Goal: Task Accomplishment & Management: Use online tool/utility

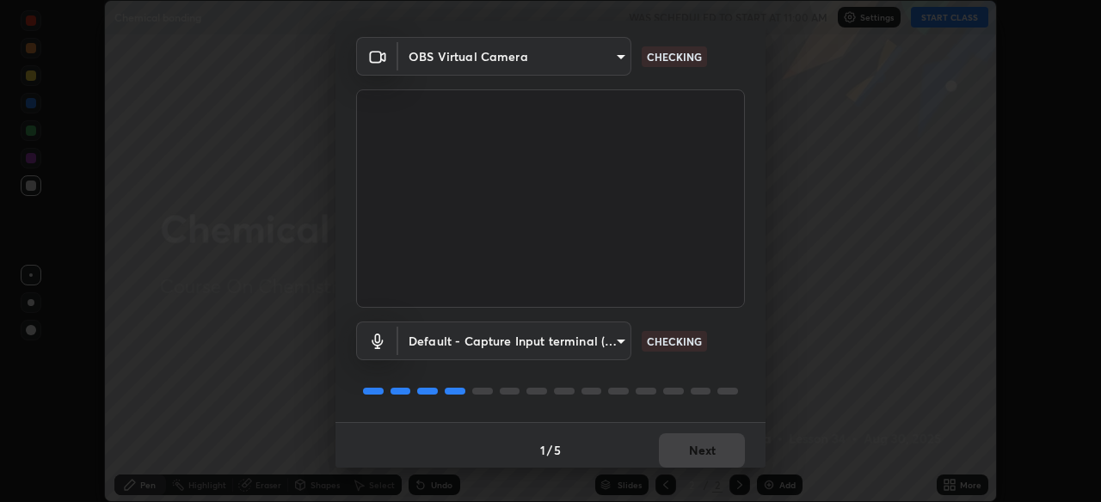
scroll to position [62, 0]
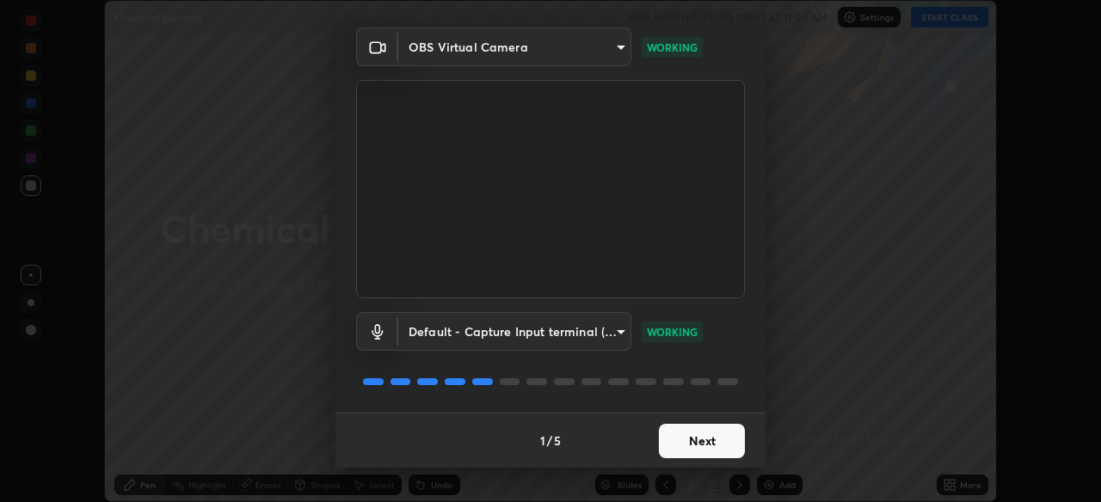
click at [715, 444] on button "Next" at bounding box center [702, 441] width 86 height 34
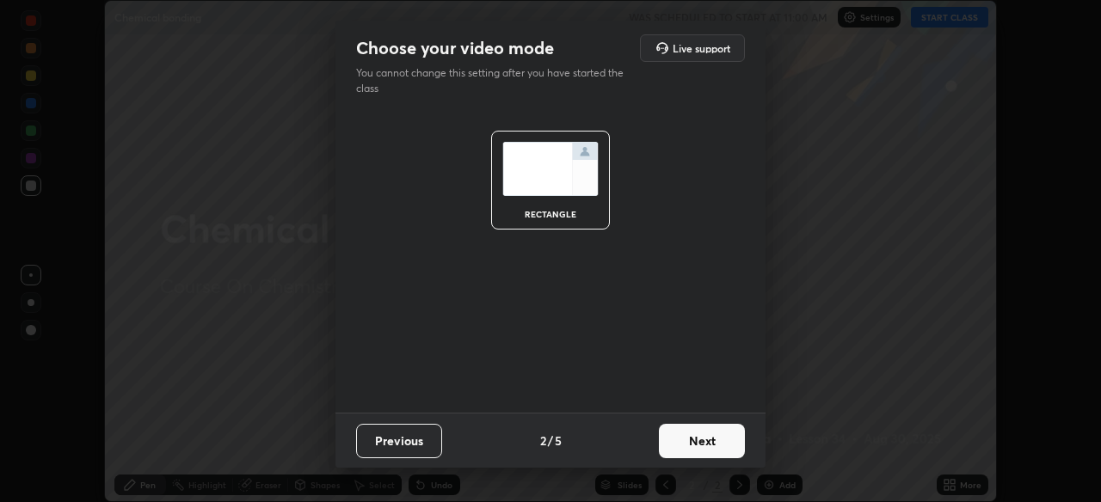
scroll to position [0, 0]
click at [724, 441] on button "Next" at bounding box center [702, 441] width 86 height 34
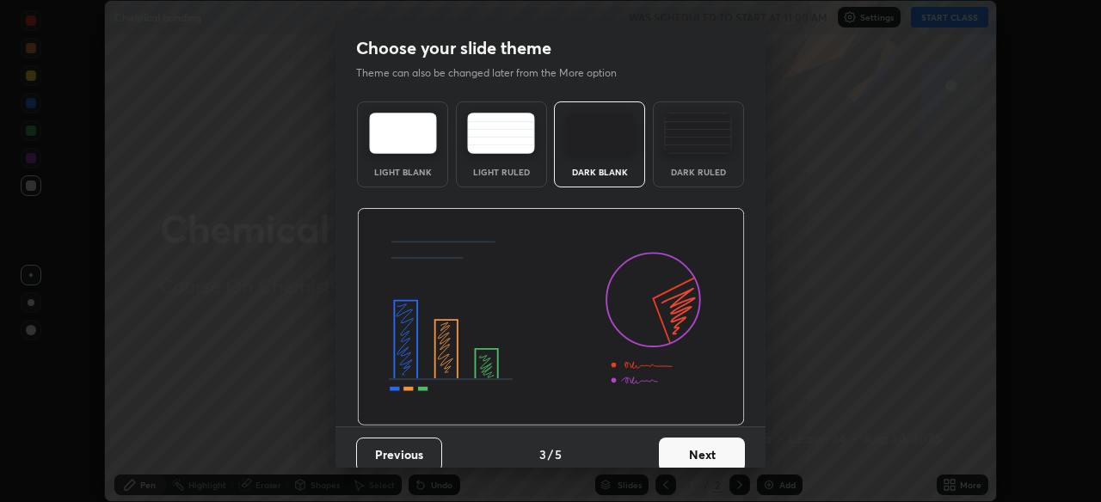
click at [728, 443] on button "Next" at bounding box center [702, 455] width 86 height 34
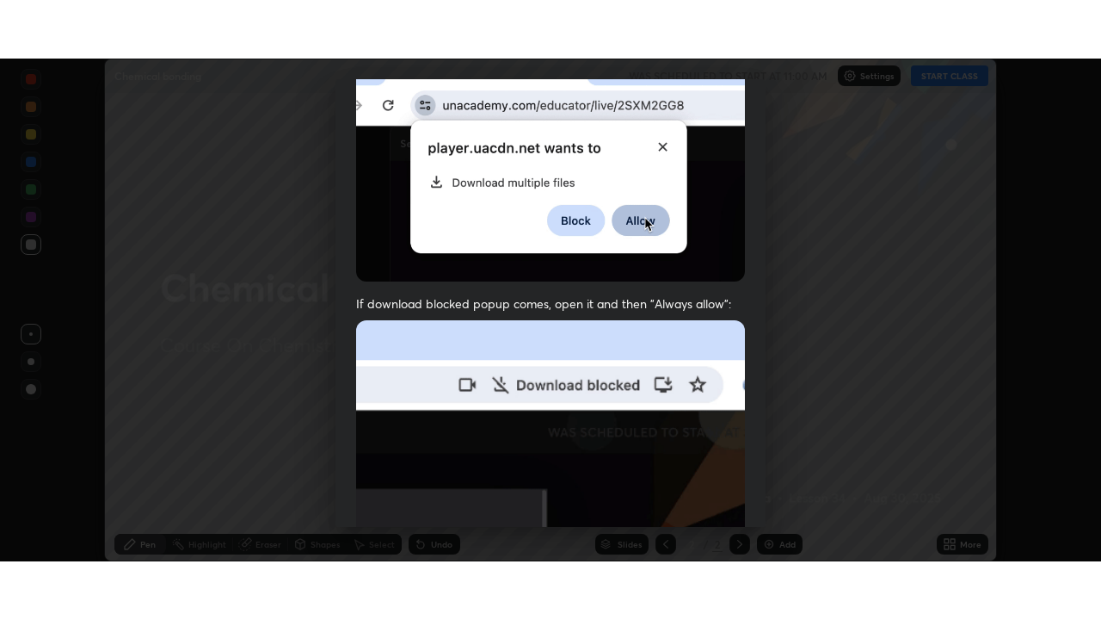
scroll to position [413, 0]
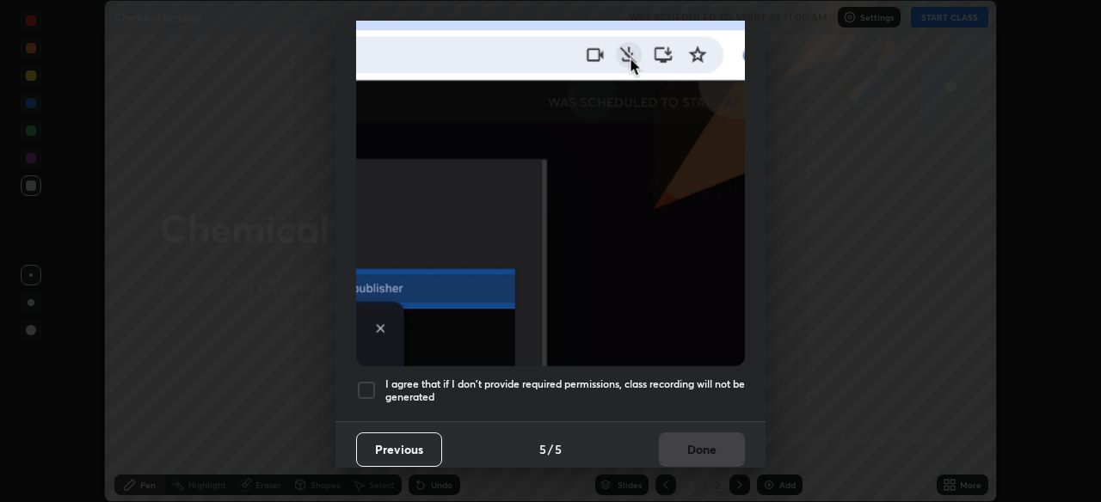
click at [722, 379] on h5 "I agree that if I don't provide required permissions, class recording will not …" at bounding box center [565, 391] width 360 height 27
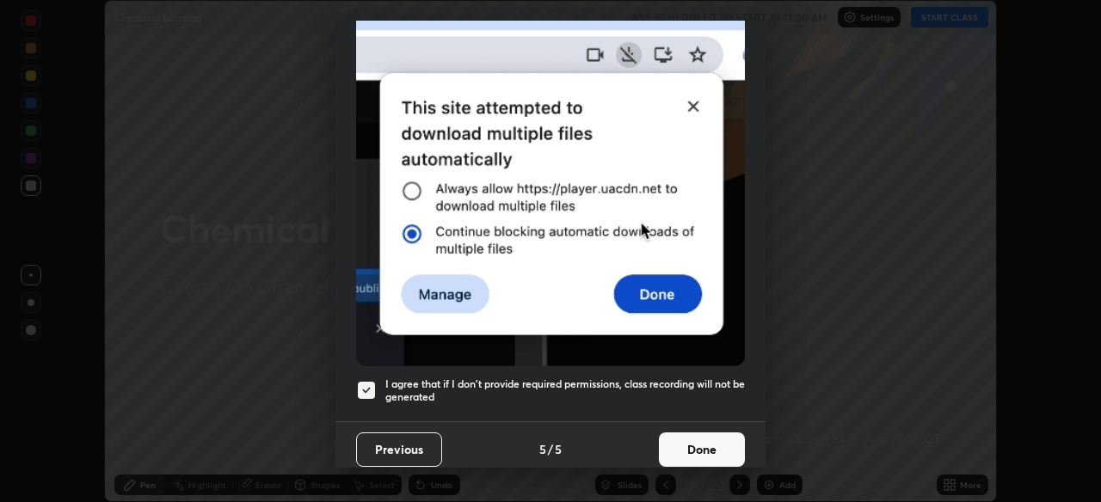
click at [723, 438] on button "Done" at bounding box center [702, 450] width 86 height 34
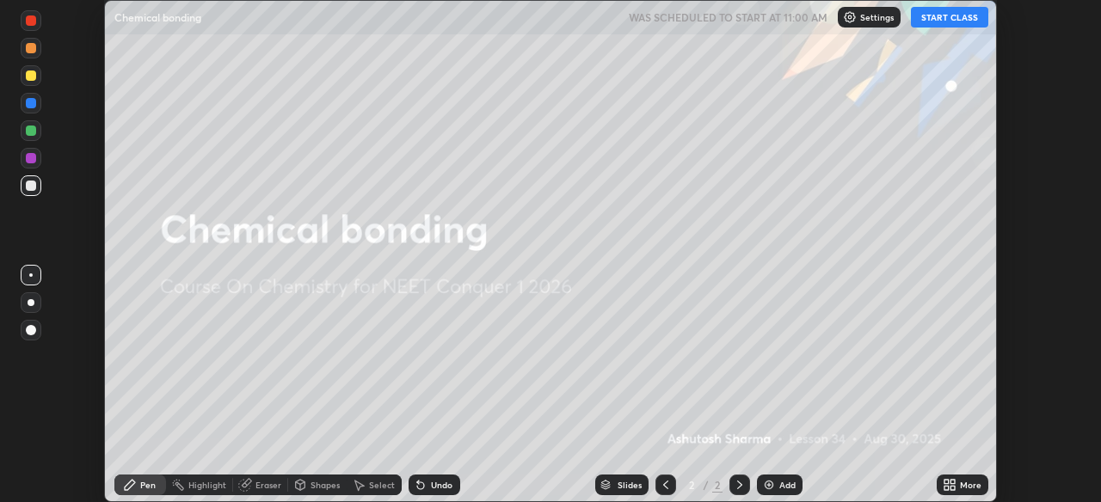
click at [953, 484] on icon at bounding box center [953, 482] width 4 height 4
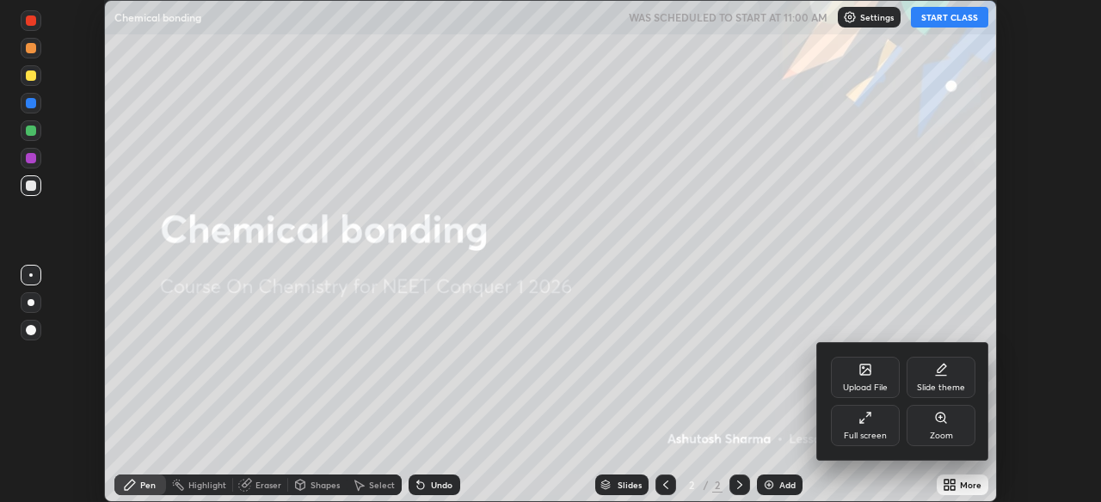
click at [869, 423] on icon at bounding box center [866, 418] width 14 height 14
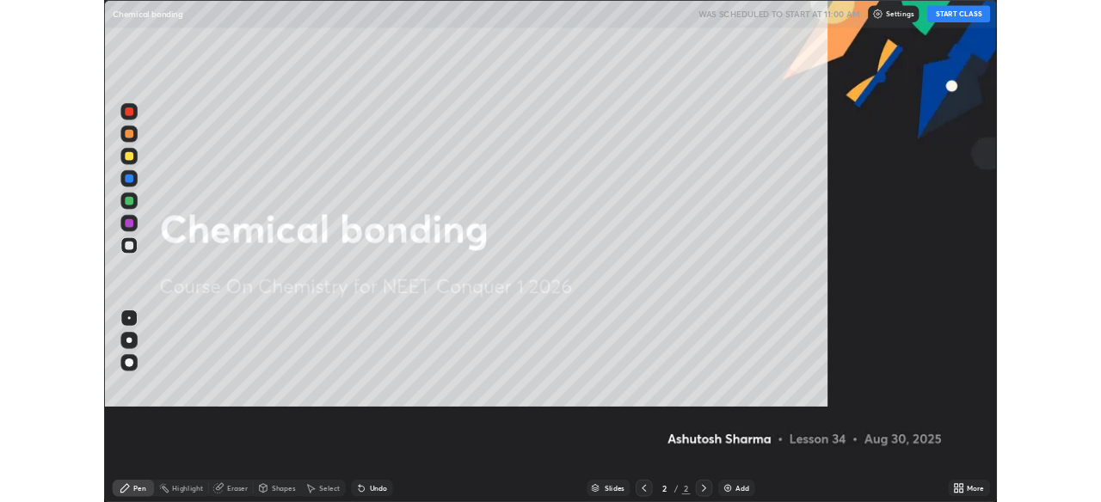
scroll to position [620, 1101]
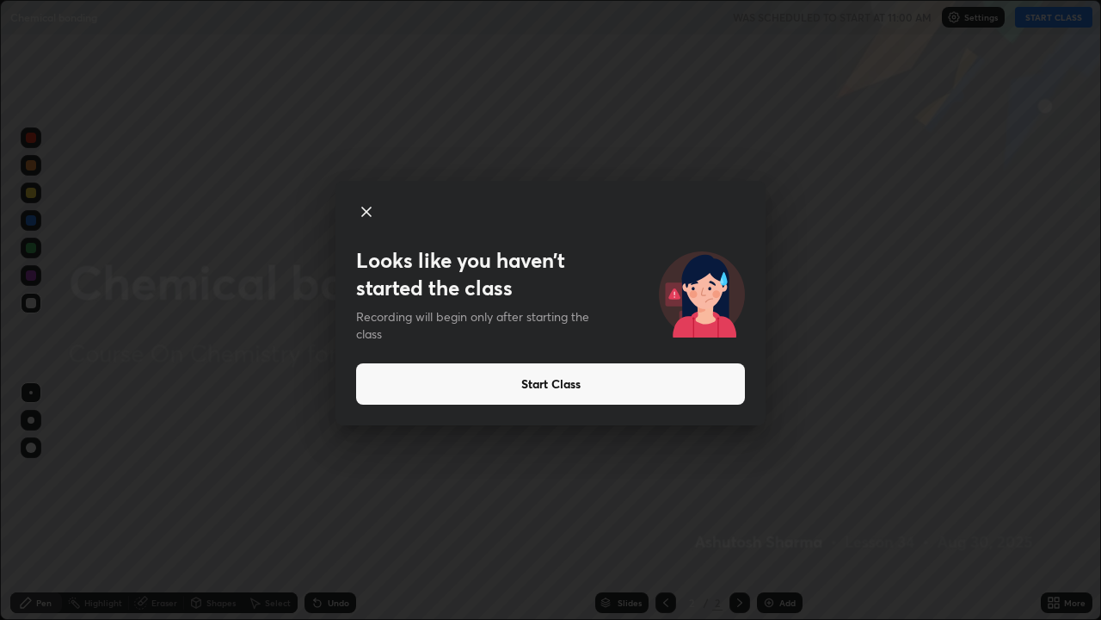
click at [598, 381] on button "Start Class" at bounding box center [550, 383] width 389 height 41
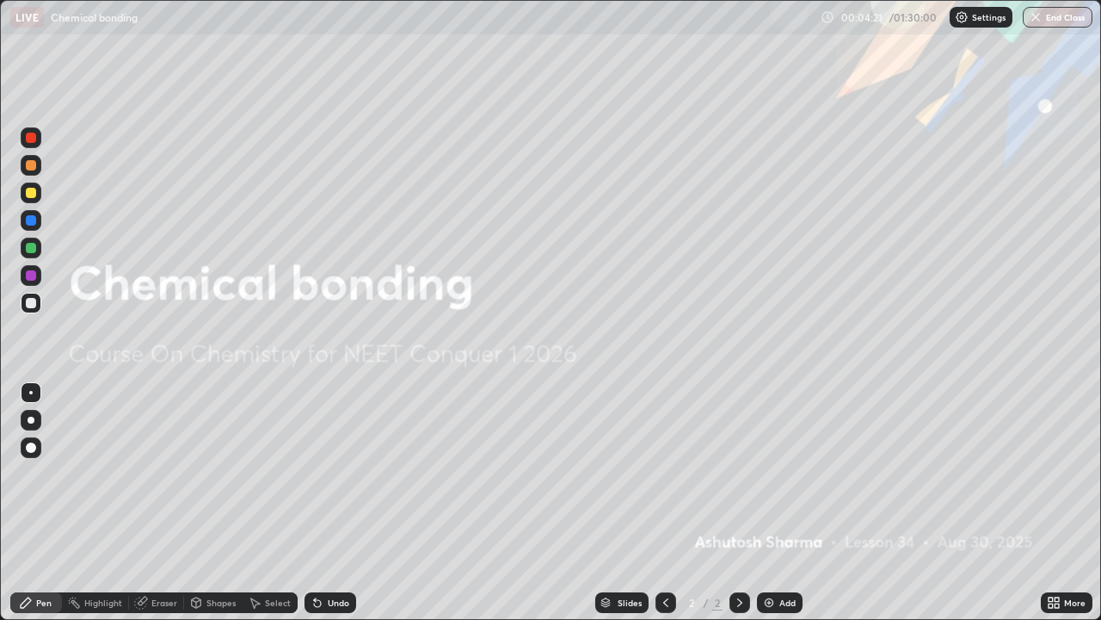
click at [774, 502] on div "Add" at bounding box center [780, 602] width 46 height 21
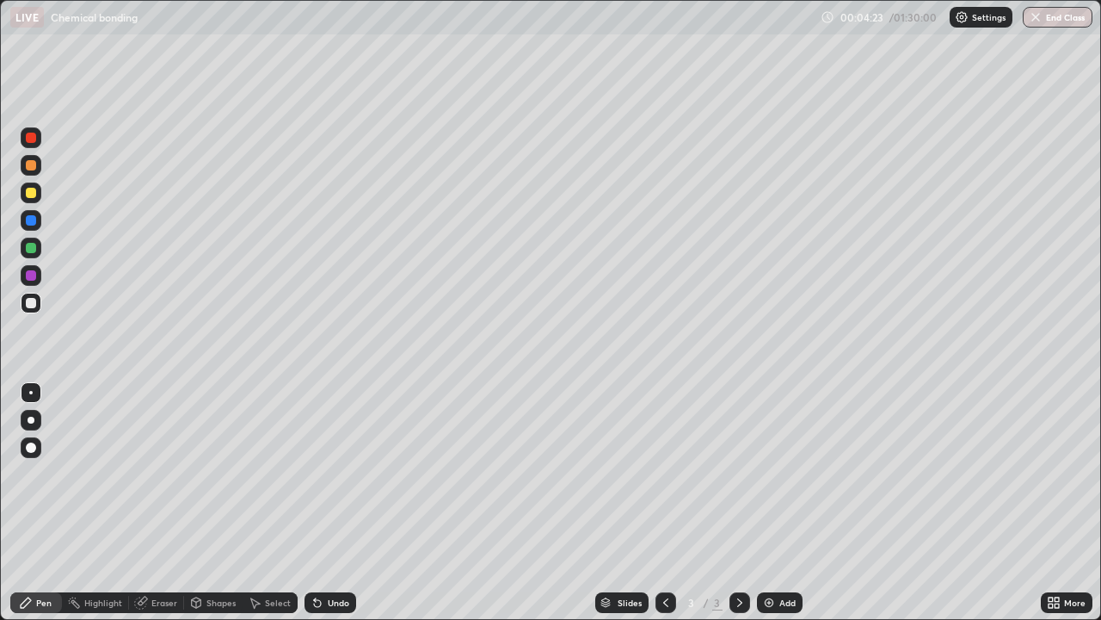
click at [28, 421] on div at bounding box center [31, 419] width 7 height 7
click at [37, 249] on div at bounding box center [31, 247] width 21 height 21
click at [32, 305] on div at bounding box center [31, 303] width 10 height 10
click at [22, 184] on div at bounding box center [31, 192] width 21 height 21
click at [780, 502] on div "Add" at bounding box center [788, 602] width 16 height 9
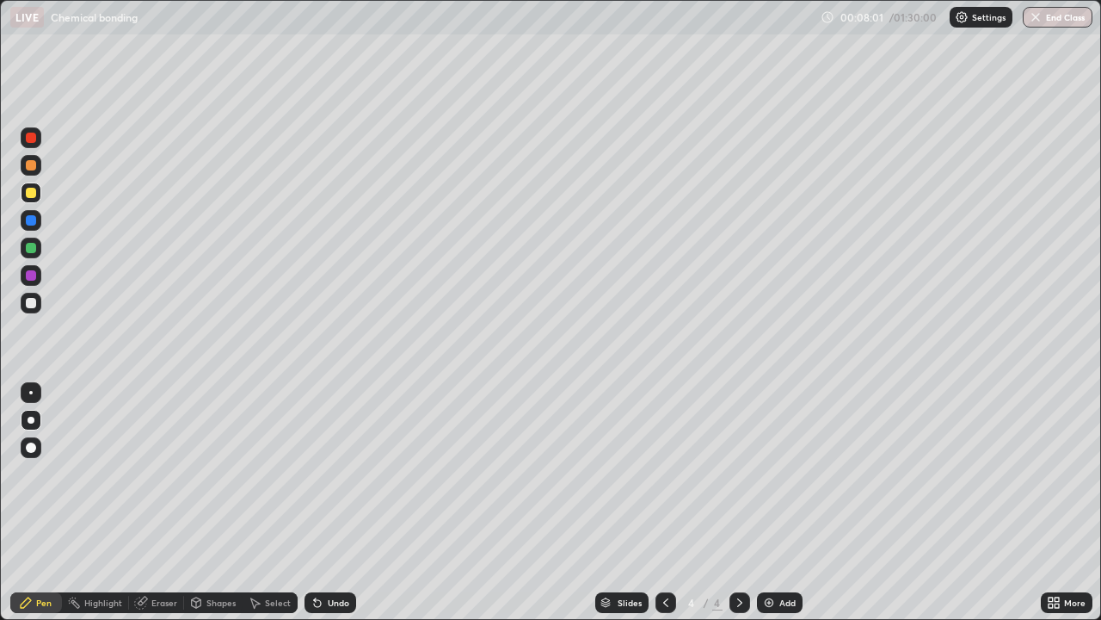
click at [34, 197] on div at bounding box center [31, 192] width 21 height 21
click at [32, 164] on div at bounding box center [31, 165] width 10 height 10
click at [665, 502] on icon at bounding box center [666, 602] width 14 height 14
click at [738, 502] on icon at bounding box center [740, 602] width 14 height 14
click at [776, 502] on div "Add" at bounding box center [780, 602] width 46 height 21
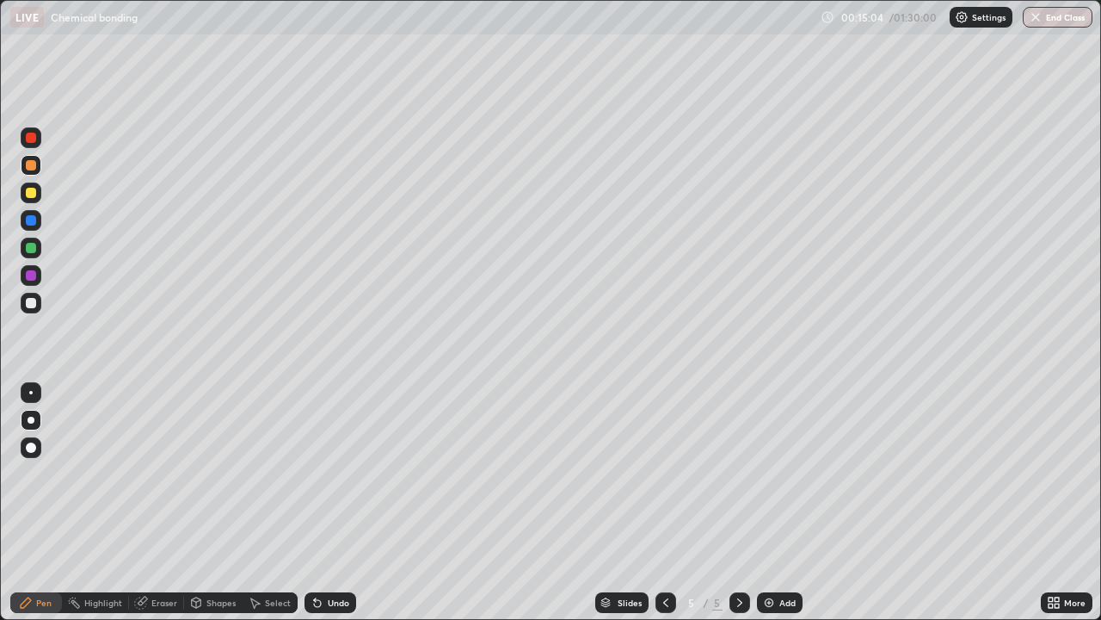
click at [33, 139] on div at bounding box center [31, 138] width 10 height 10
click at [328, 502] on div "Undo" at bounding box center [339, 602] width 22 height 9
click at [330, 502] on div "Undo" at bounding box center [339, 602] width 22 height 9
click at [331, 502] on div "Undo" at bounding box center [339, 602] width 22 height 9
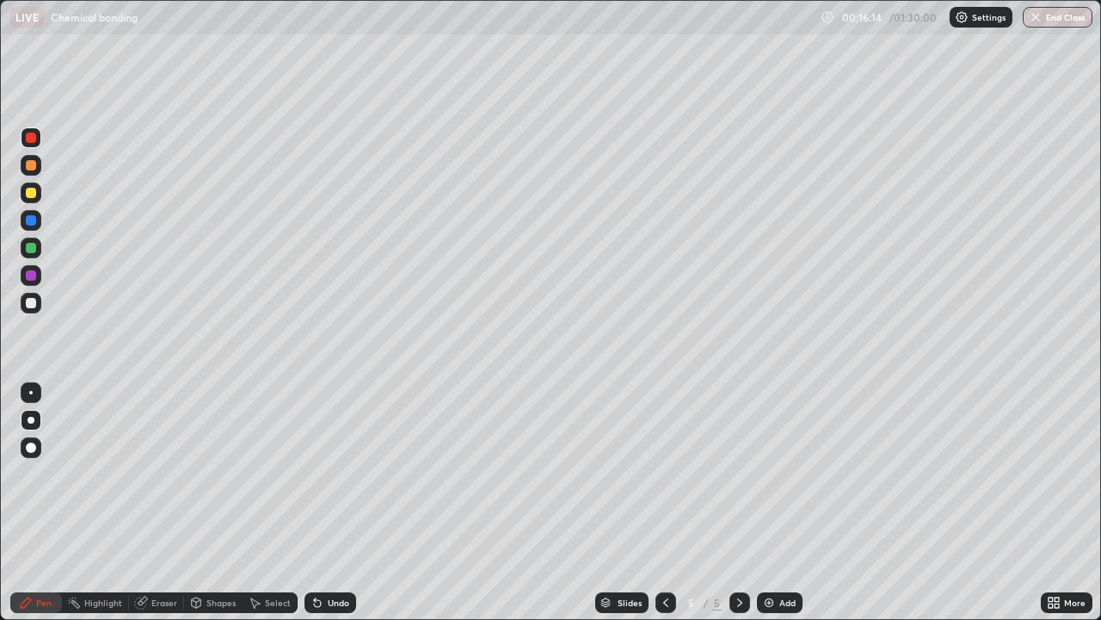
click at [34, 305] on div at bounding box center [31, 303] width 10 height 10
click at [33, 196] on div at bounding box center [31, 193] width 10 height 10
click at [324, 502] on div "Undo" at bounding box center [331, 602] width 52 height 21
click at [772, 502] on img at bounding box center [769, 602] width 14 height 14
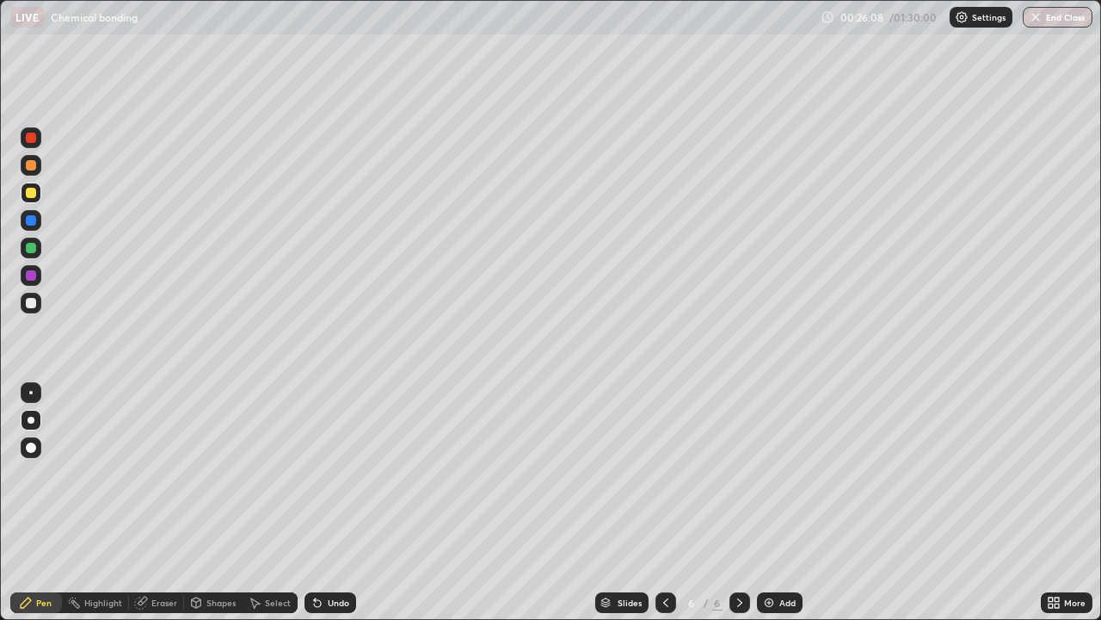
click at [34, 250] on div at bounding box center [31, 248] width 10 height 10
click at [330, 502] on div "Undo" at bounding box center [339, 602] width 22 height 9
click at [781, 502] on div "Add" at bounding box center [788, 602] width 16 height 9
click at [34, 192] on div at bounding box center [31, 193] width 10 height 10
click at [860, 502] on icon at bounding box center [856, 501] width 14 height 14
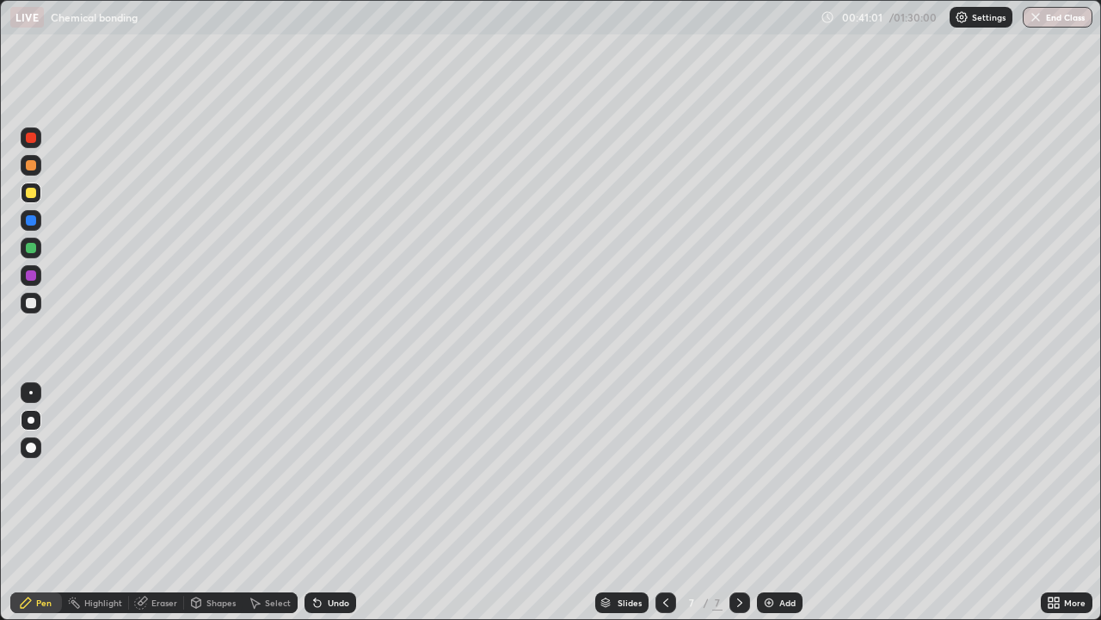
click at [34, 166] on div at bounding box center [31, 165] width 10 height 10
click at [769, 502] on img at bounding box center [769, 602] width 14 height 14
click at [34, 139] on div at bounding box center [31, 138] width 10 height 10
click at [33, 168] on div at bounding box center [31, 165] width 10 height 10
click at [35, 248] on div at bounding box center [31, 248] width 10 height 10
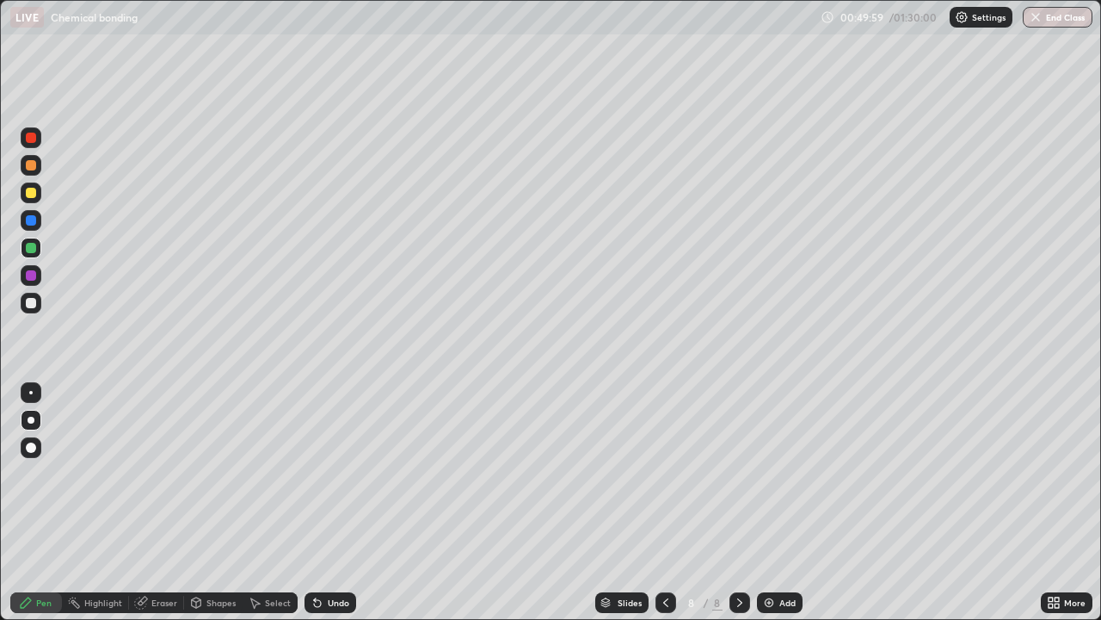
click at [32, 138] on div at bounding box center [31, 138] width 10 height 10
click at [32, 304] on div at bounding box center [31, 303] width 10 height 10
click at [779, 502] on div "Add" at bounding box center [780, 602] width 46 height 21
click at [33, 244] on div at bounding box center [31, 248] width 10 height 10
click at [775, 502] on div "Add" at bounding box center [780, 602] width 46 height 21
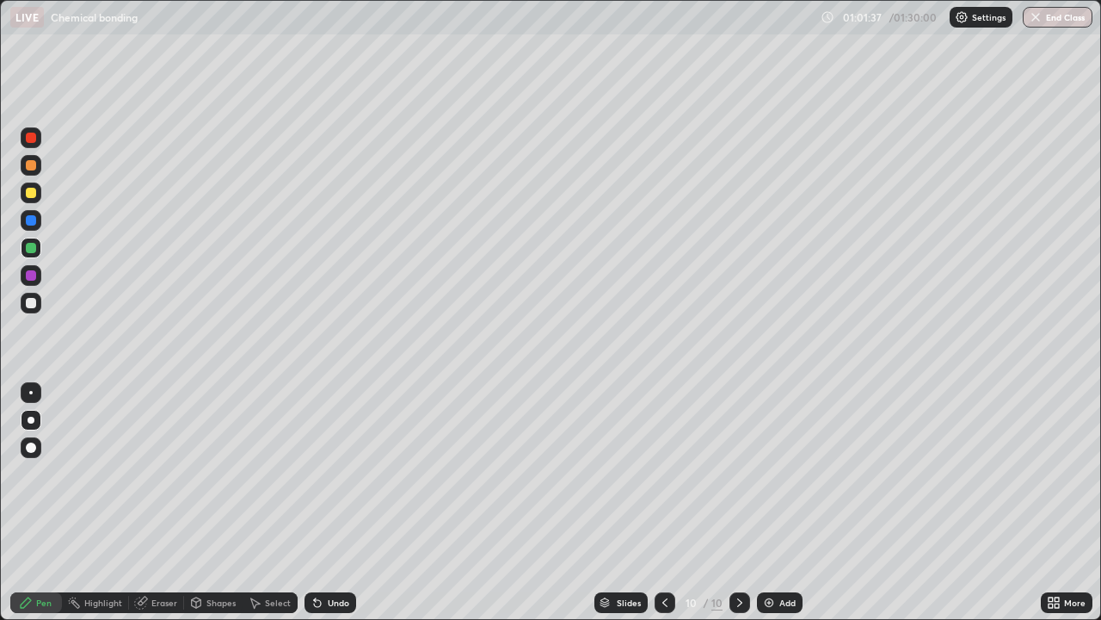
click at [167, 502] on div "Eraser" at bounding box center [164, 602] width 26 height 9
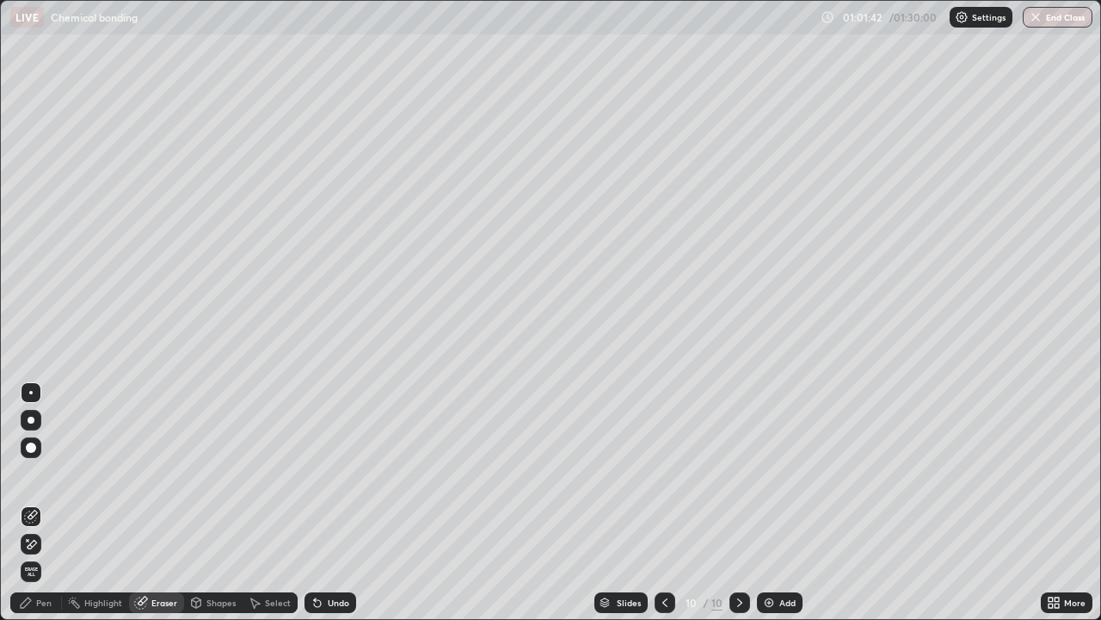
click at [24, 453] on div at bounding box center [31, 447] width 21 height 21
click at [53, 502] on div "Pen" at bounding box center [36, 602] width 52 height 21
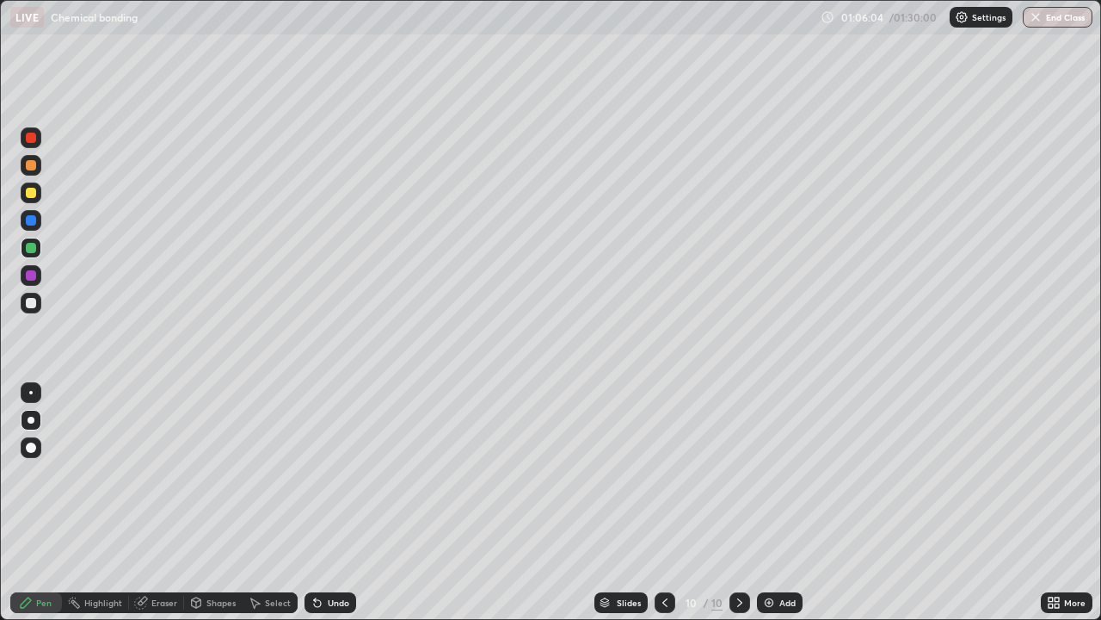
click at [776, 502] on div "Add" at bounding box center [780, 602] width 46 height 21
click at [786, 502] on div "Add" at bounding box center [788, 602] width 16 height 9
click at [34, 170] on div at bounding box center [31, 165] width 21 height 21
click at [163, 502] on div "Eraser" at bounding box center [164, 602] width 26 height 9
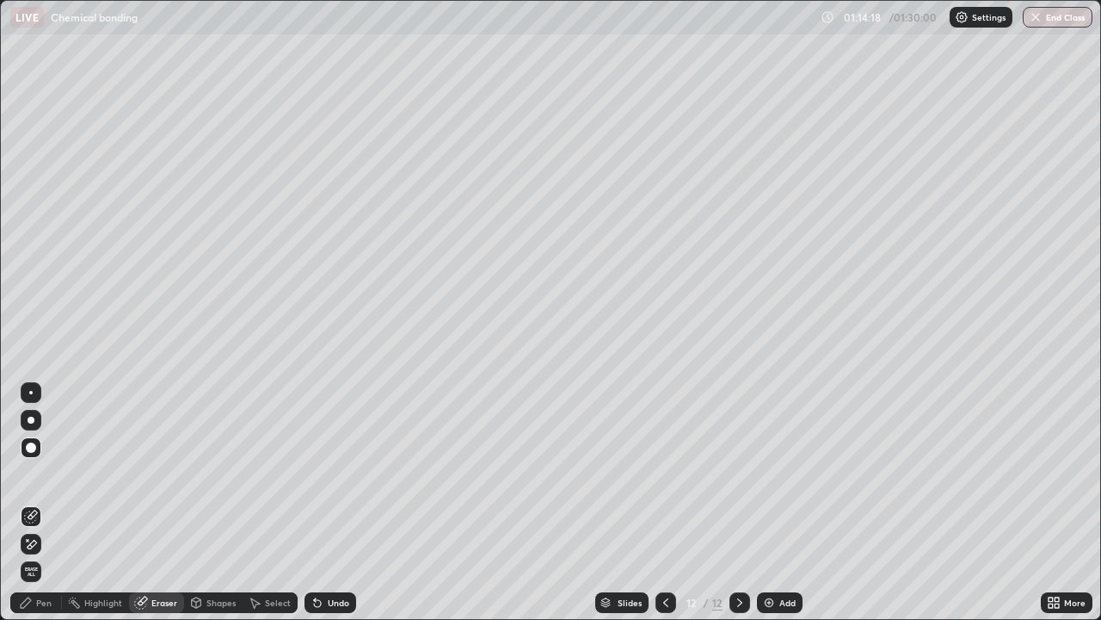
click at [42, 502] on div "Pen" at bounding box center [43, 602] width 15 height 9
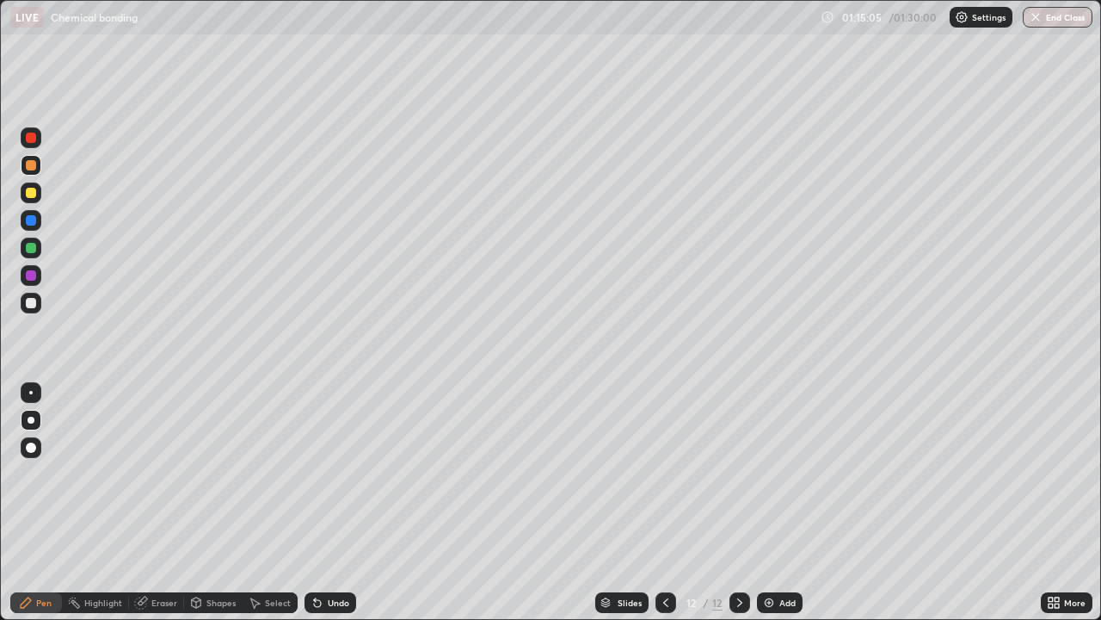
click at [37, 302] on div at bounding box center [31, 303] width 21 height 21
click at [782, 502] on div "Add" at bounding box center [788, 602] width 16 height 9
click at [31, 197] on div at bounding box center [31, 193] width 10 height 10
click at [31, 249] on div at bounding box center [31, 248] width 10 height 10
click at [1054, 502] on icon at bounding box center [1054, 602] width 14 height 14
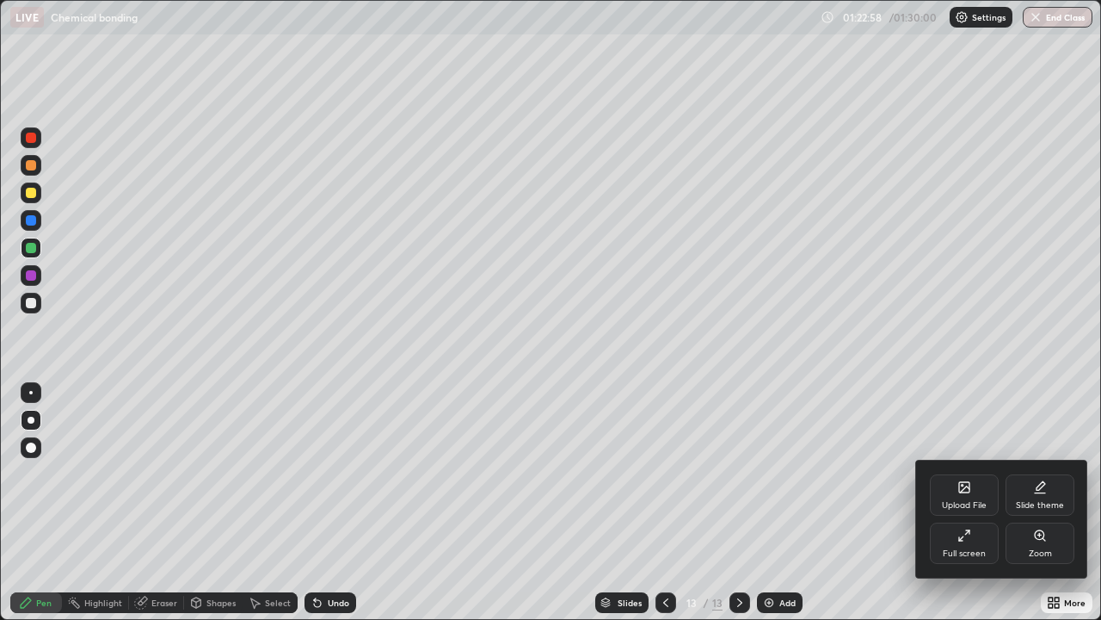
click at [981, 502] on div "Full screen" at bounding box center [964, 542] width 69 height 41
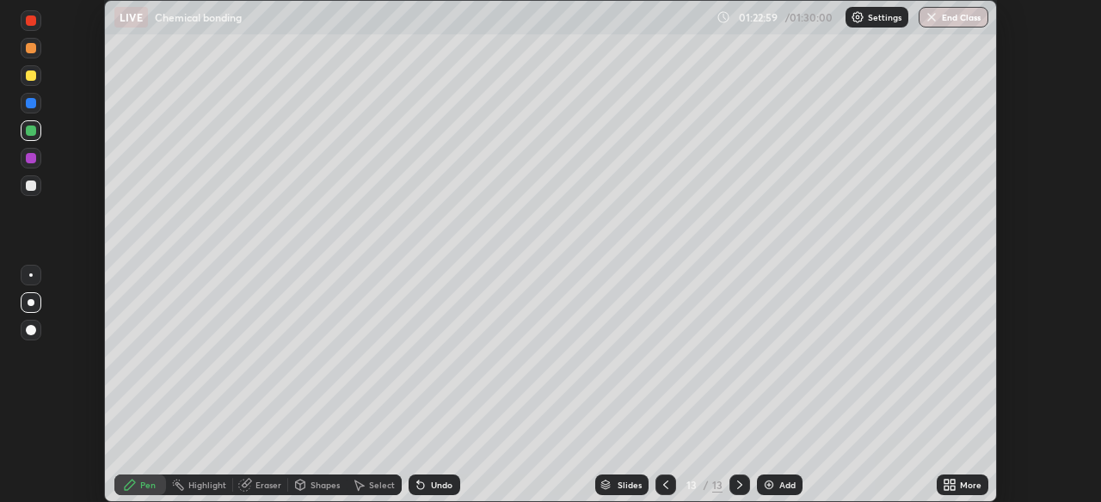
scroll to position [85540, 84942]
click at [954, 14] on button "End Class" at bounding box center [954, 17] width 70 height 21
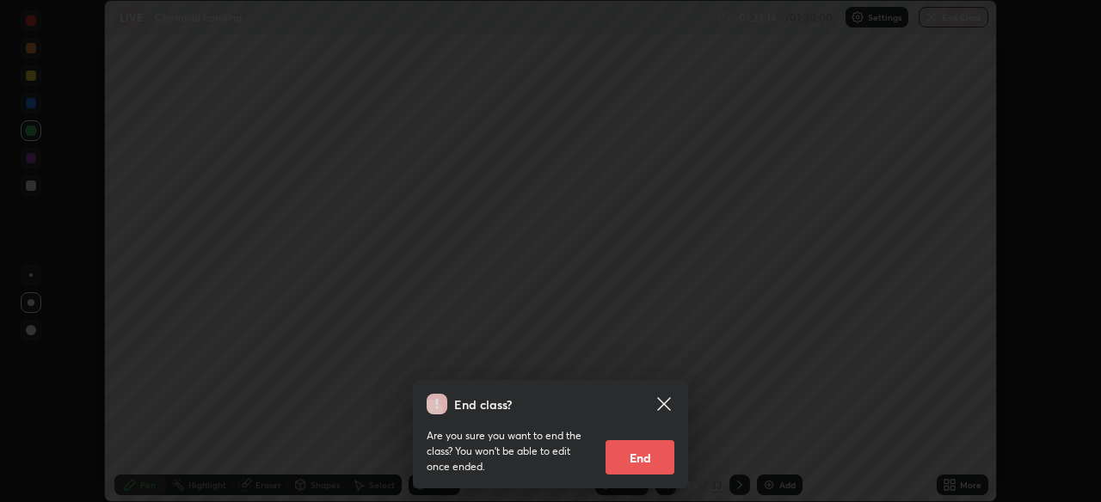
click at [646, 456] on button "End" at bounding box center [640, 458] width 69 height 34
